Goal: Task Accomplishment & Management: Manage account settings

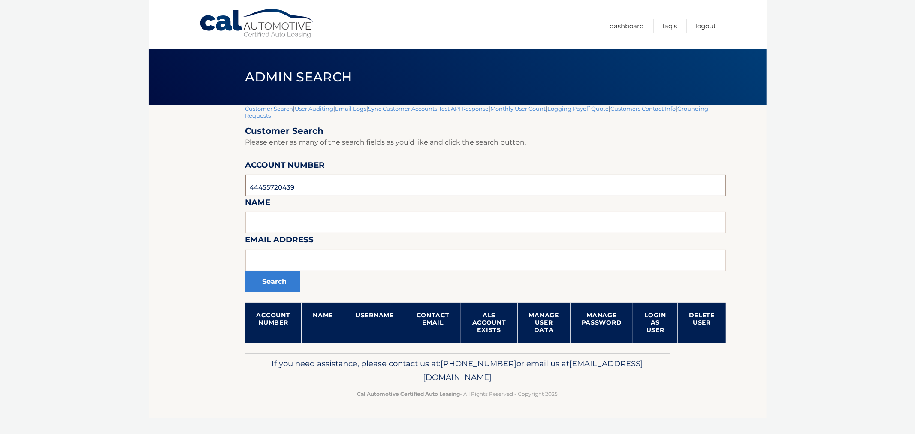
drag, startPoint x: 172, startPoint y: 178, endPoint x: 159, endPoint y: 179, distance: 12.9
click at [159, 179] on section "Customer Search | User Auditing | Email Logs | Sync Customer Accounts | Test AP…" at bounding box center [457, 229] width 617 height 248
click at [298, 251] on input "text" at bounding box center [485, 260] width 481 height 21
paste input "mattc514@gmail.com"
type input "mattc514@gmail.com"
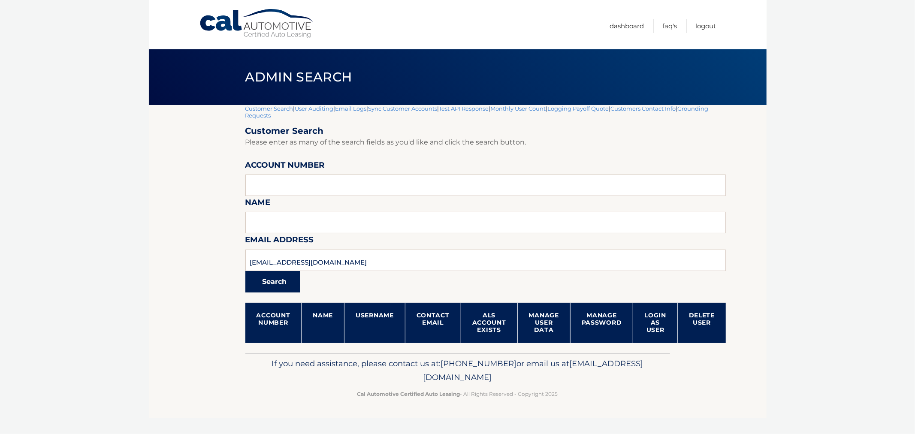
click at [271, 286] on button "Search" at bounding box center [272, 281] width 55 height 21
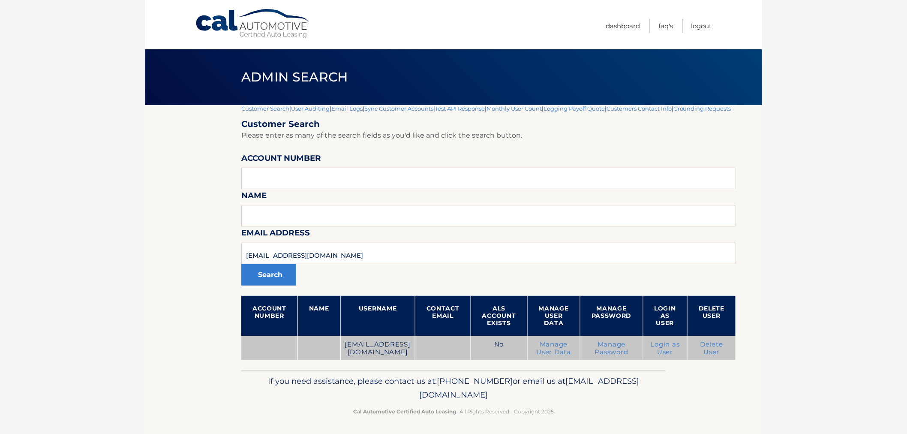
click at [723, 356] on link "Delete User" at bounding box center [711, 347] width 23 height 15
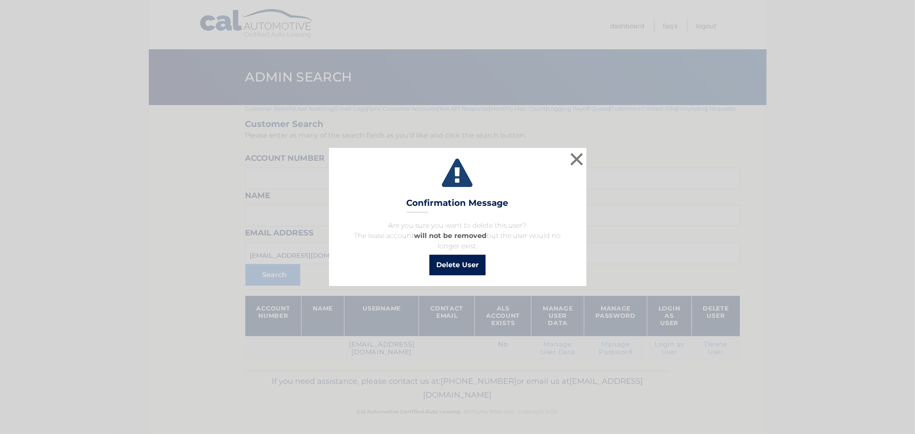
drag, startPoint x: 443, startPoint y: 268, endPoint x: 460, endPoint y: 211, distance: 60.1
click at [443, 268] on button "Delete User" at bounding box center [457, 265] width 56 height 21
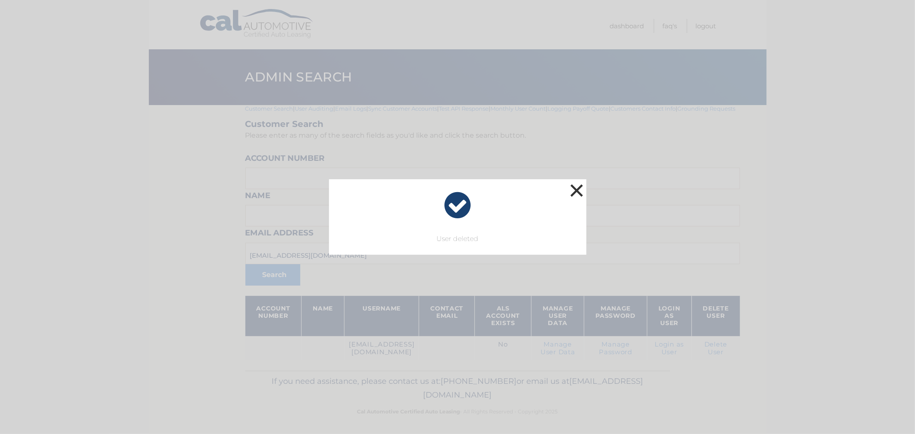
click at [580, 190] on button "×" at bounding box center [576, 190] width 17 height 17
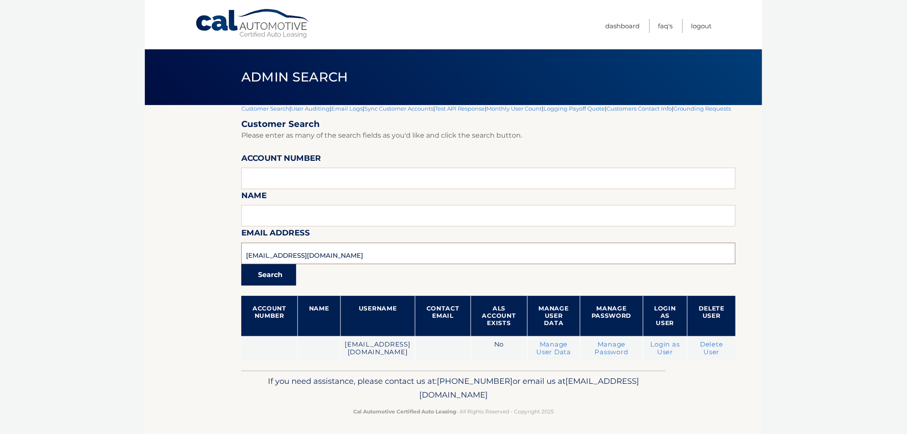
drag, startPoint x: 389, startPoint y: 268, endPoint x: 245, endPoint y: 271, distance: 143.7
click at [186, 275] on section "Customer Search | User Auditing | Email Logs | Sync Customer Accounts | Test AP…" at bounding box center [453, 237] width 617 height 265
paste input "chamberlaina50@gmail.com>"
type input "chamberlaina50@gmail.com>"
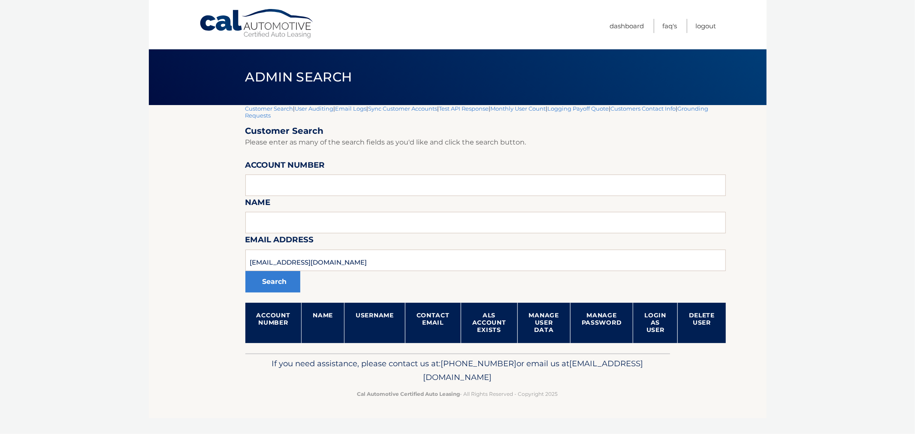
click at [154, 268] on section "Customer Search | User Auditing | Email Logs | Sync Customer Accounts | Test AP…" at bounding box center [457, 229] width 617 height 248
click at [382, 262] on input "chamberlaina50@gmail.com>" at bounding box center [485, 260] width 481 height 21
type input "[EMAIL_ADDRESS][DOMAIN_NAME]"
click at [245, 271] on button "Search" at bounding box center [272, 281] width 55 height 21
drag, startPoint x: 371, startPoint y: 265, endPoint x: 169, endPoint y: 269, distance: 202.0
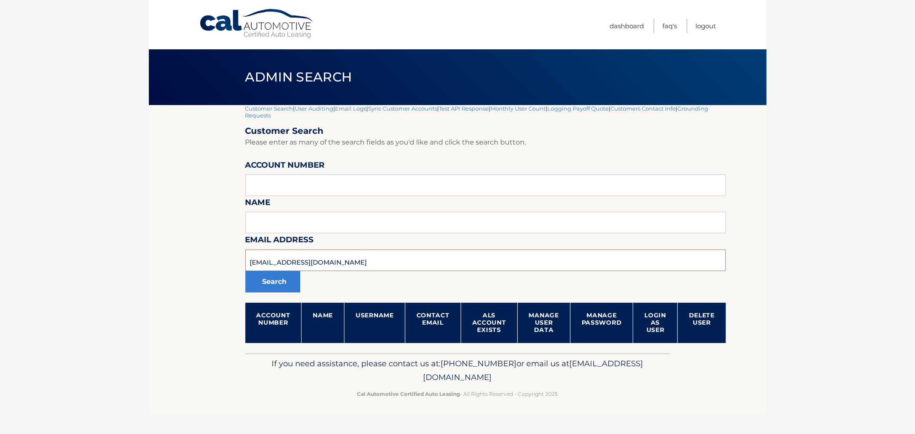
click at [169, 269] on section "Customer Search | User Auditing | Email Logs | Sync Customer Accounts | Test AP…" at bounding box center [457, 229] width 617 height 248
paste input "[EMAIL_ADDRESS][DOMAIN_NAME]"
type input "[EMAIL_ADDRESS][DOMAIN_NAME]"
click at [245, 271] on button "Search" at bounding box center [272, 281] width 55 height 21
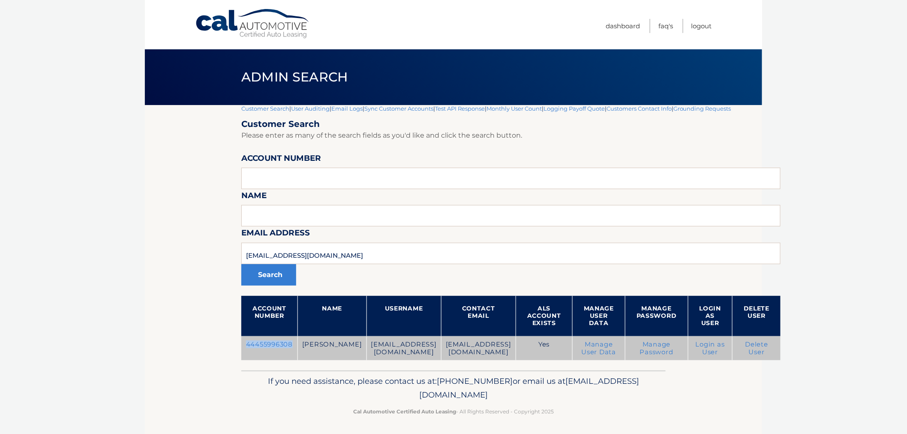
click at [275, 346] on td "44455996308" at bounding box center [269, 348] width 56 height 24
